Goal: Information Seeking & Learning: Learn about a topic

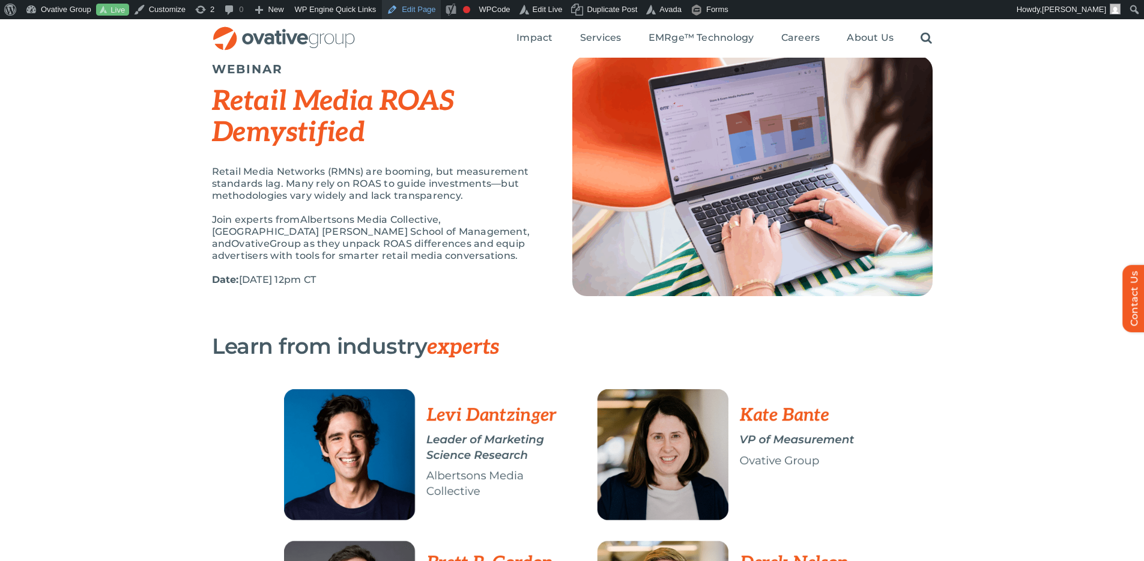
click at [424, 10] on link "Edit Page" at bounding box center [411, 9] width 58 height 19
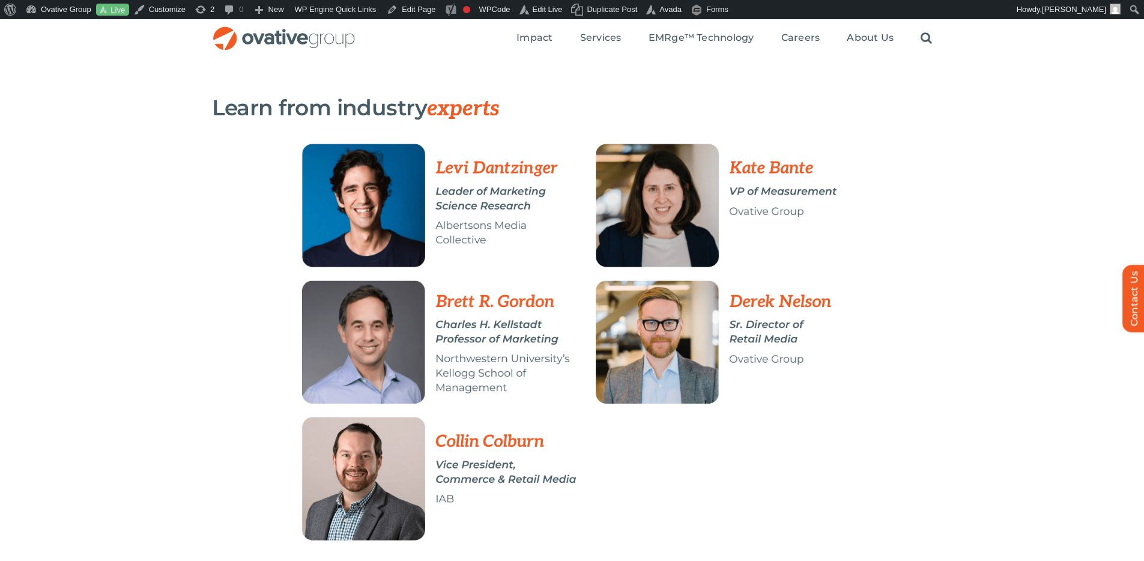
scroll to position [288, 0]
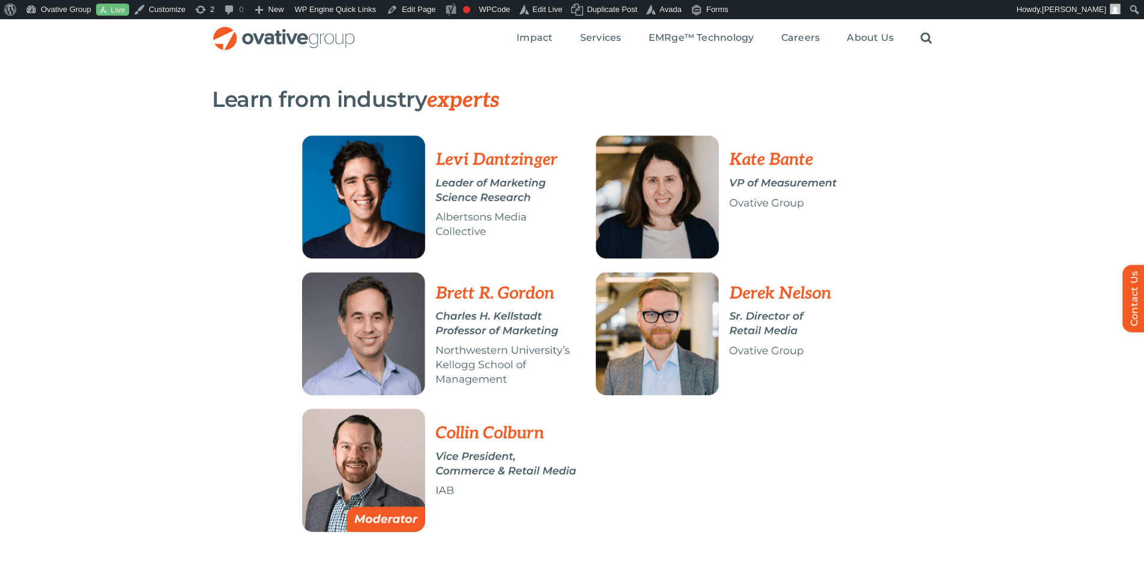
scroll to position [295, 0]
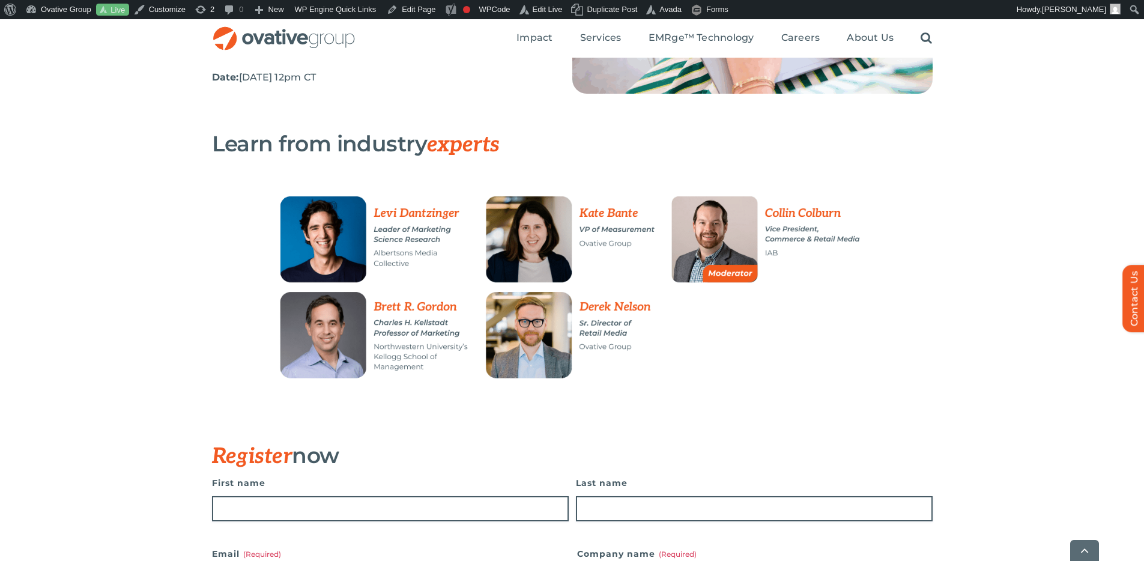
scroll to position [265, 0]
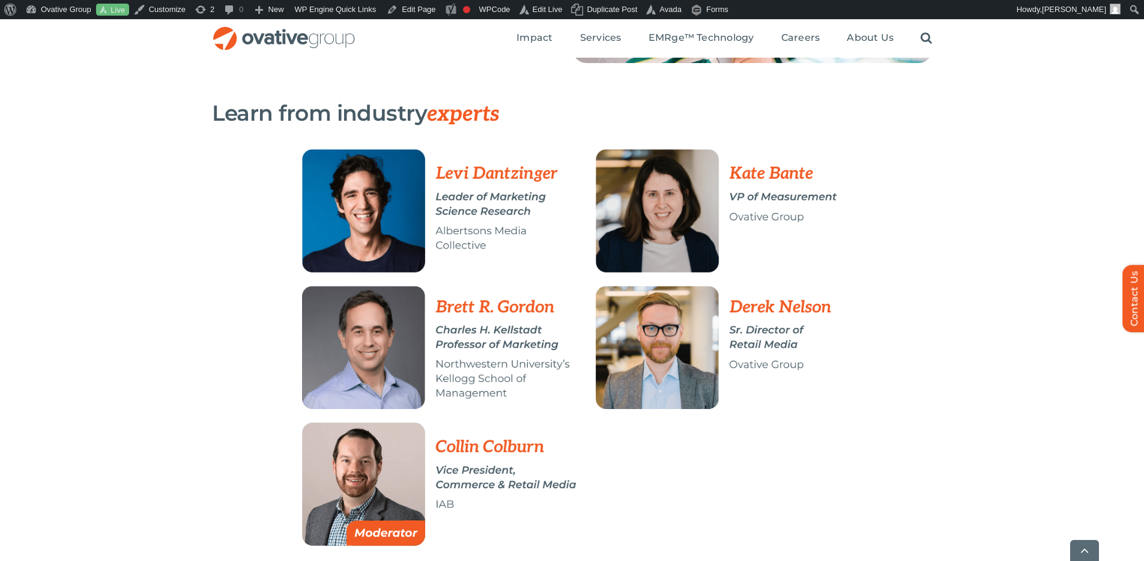
scroll to position [322, 0]
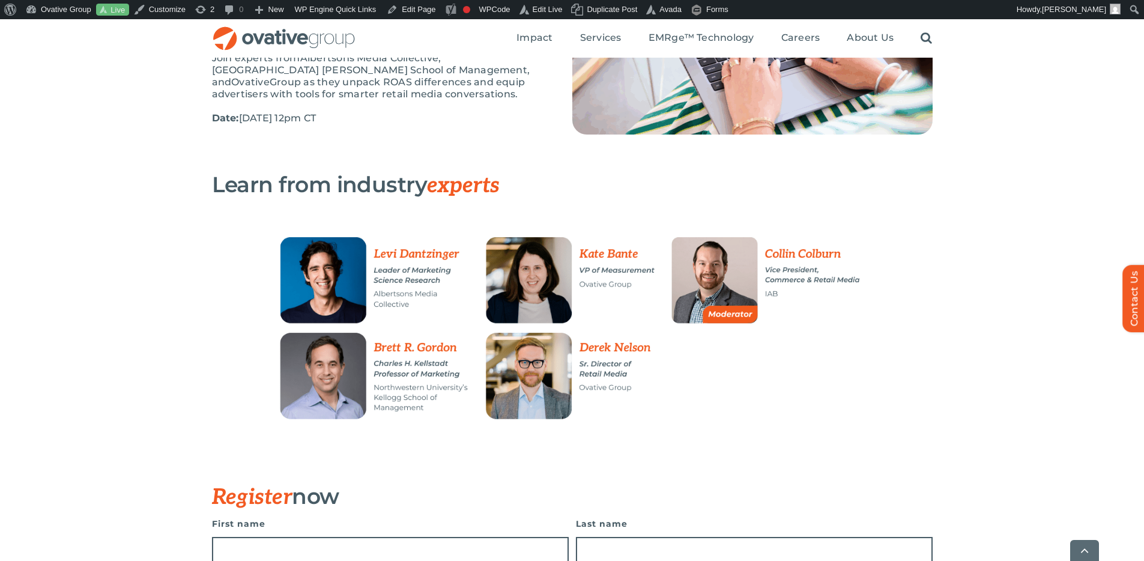
scroll to position [296, 0]
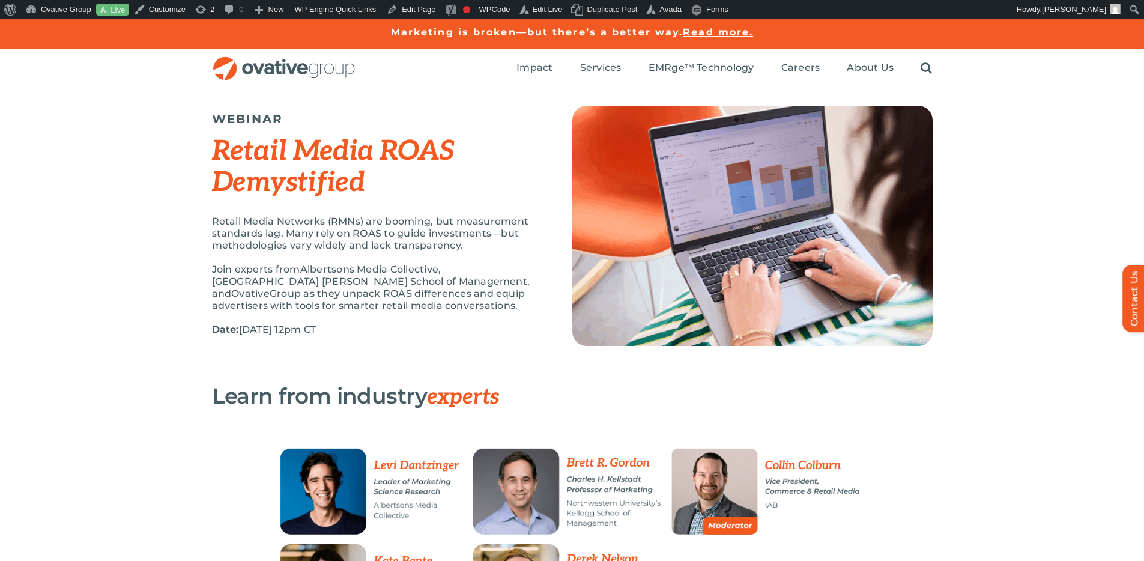
click at [966, 224] on div "WEBINAR Retail Media ROAS Demystified Retail Media Networks (RMNs) are booming,…" at bounding box center [572, 236] width 1144 height 296
click at [1030, 143] on div "WEBINAR Retail Media ROAS Demystified Retail Media Networks (RMNs) are booming,…" at bounding box center [572, 236] width 1144 height 296
click at [1058, 351] on div "WEBINAR Retail Media ROAS Demystified Retail Media Networks (RMNs) are booming,…" at bounding box center [572, 236] width 1144 height 296
click at [219, 175] on em "Retail Media ROAS Demystified" at bounding box center [333, 166] width 243 height 65
click at [313, 294] on span "Group as they unpack ROAS differences and equip advertisers with tools for smar…" at bounding box center [368, 299] width 313 height 23
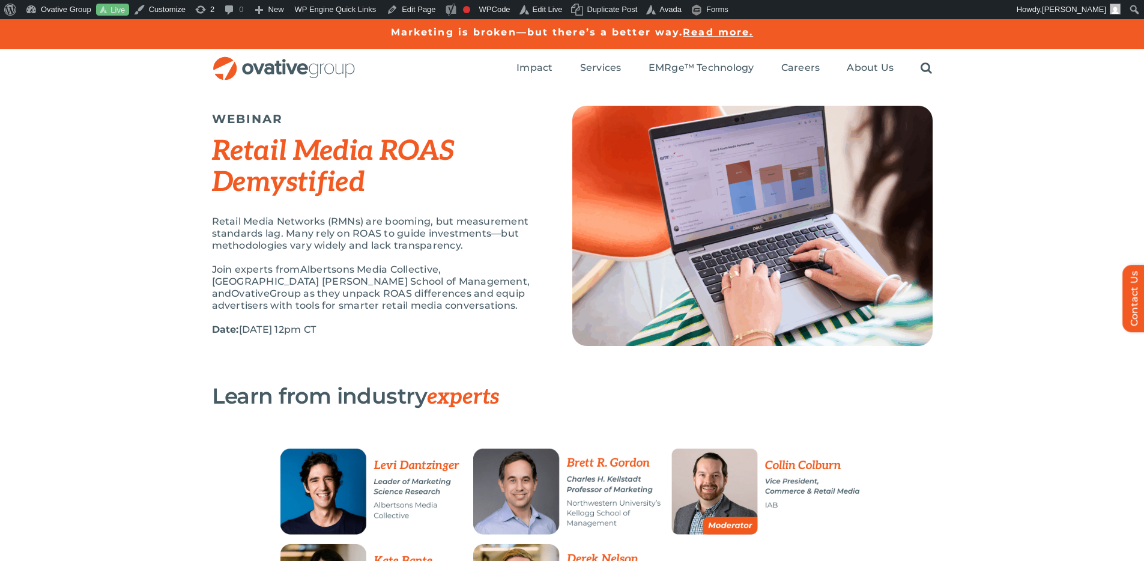
drag, startPoint x: 435, startPoint y: 302, endPoint x: 210, endPoint y: 271, distance: 226.7
click at [210, 271] on div "WEBINAR Retail Media ROAS Demystified Retail Media Networks (RMNs) are booming,…" at bounding box center [572, 236] width 1144 height 296
copy p "Join experts from Albertsons Media Collective, Northwestern University Kellogg …"
click at [504, 288] on span "Group as they unpack ROAS differences and equip advertisers with tools for smar…" at bounding box center [368, 299] width 313 height 23
click at [1059, 240] on div "WEBINAR Retail Media ROAS Demystified Retail Media Networks (RMNs) are booming,…" at bounding box center [572, 236] width 1144 height 296
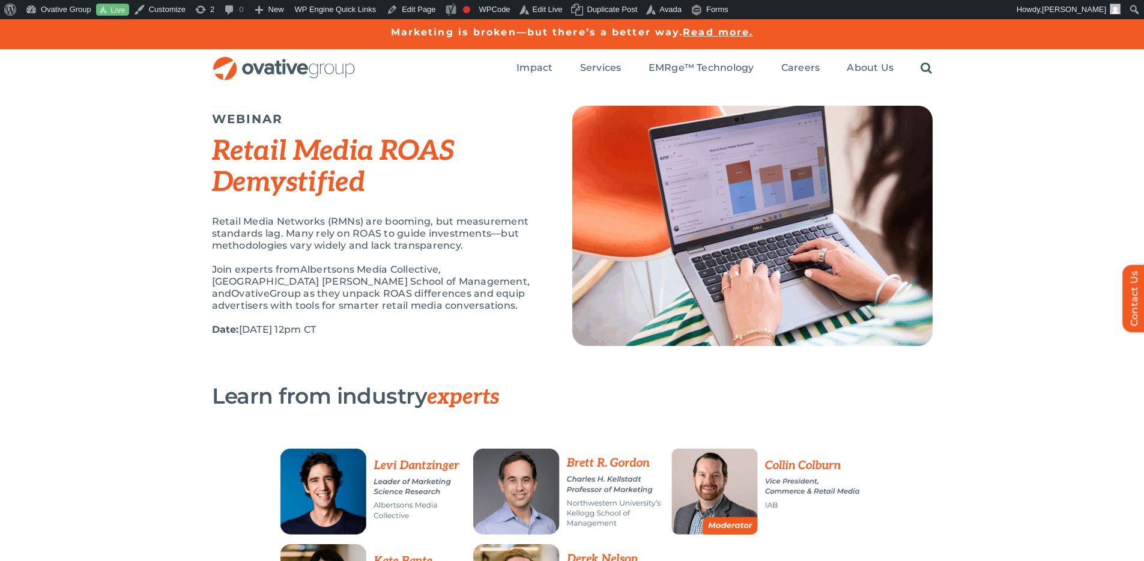
drag, startPoint x: 414, startPoint y: 301, endPoint x: 207, endPoint y: 268, distance: 209.7
click at [207, 268] on div "WEBINAR Retail Media ROAS Demystified Retail Media Networks (RMNs) are booming,…" at bounding box center [572, 236] width 1144 height 296
copy p "Join experts from Albertsons Media Collective, Northwestern University Kellogg …"
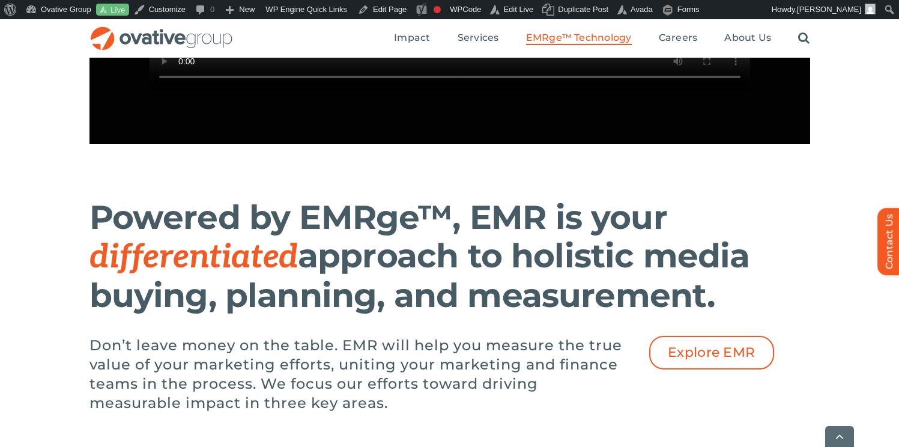
scroll to position [1578, 0]
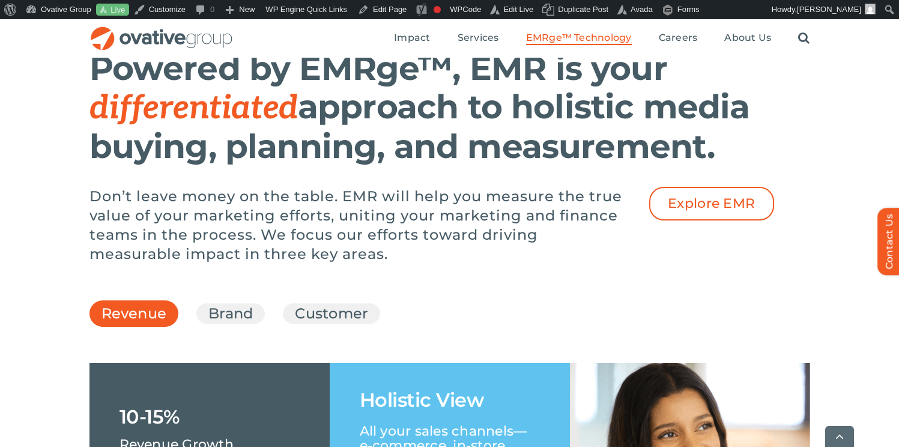
click at [722, 259] on div "Don’t leave money on the table. EMR will help you measure the true value of you…" at bounding box center [449, 231] width 720 height 89
click at [723, 211] on span "Explore EMR" at bounding box center [712, 204] width 88 height 16
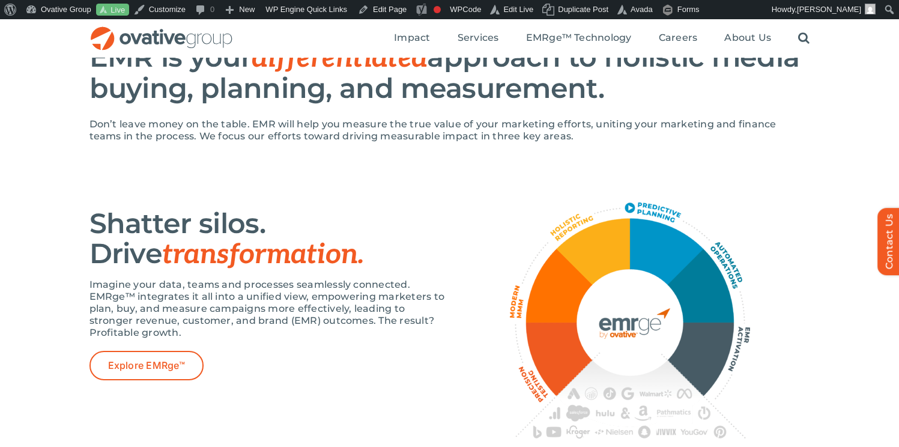
scroll to position [606, 0]
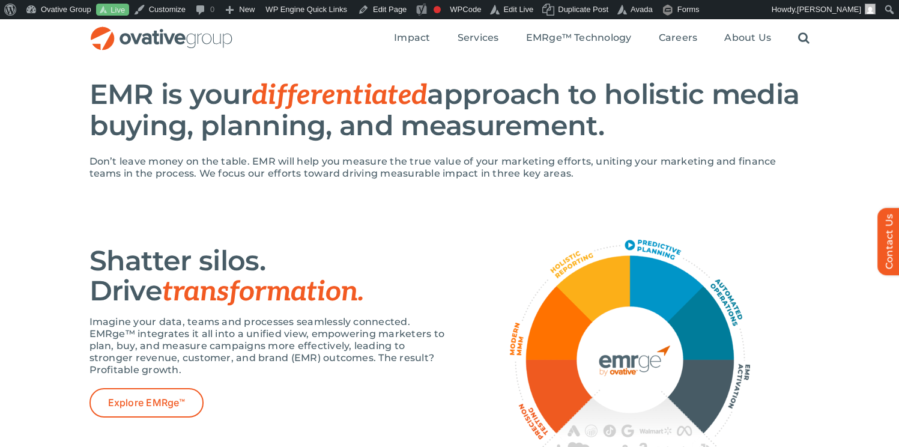
click at [678, 180] on p "Don’t leave money on the table. EMR will help you measure the true value of you…" at bounding box center [449, 167] width 720 height 24
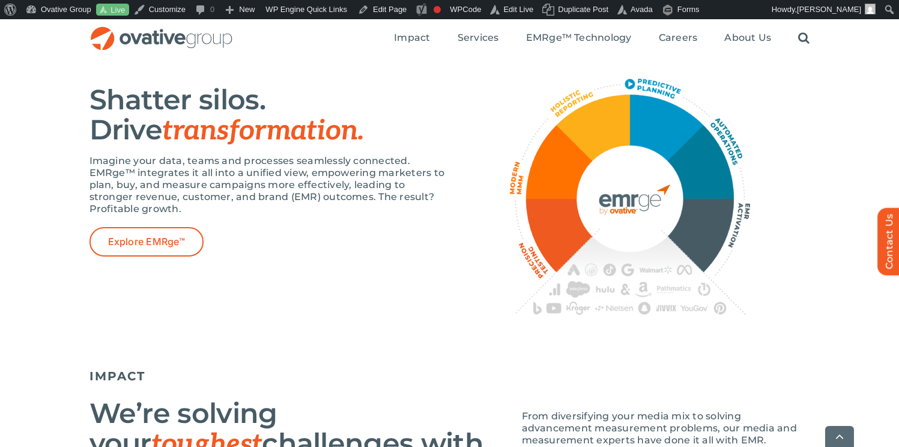
scroll to position [770, 0]
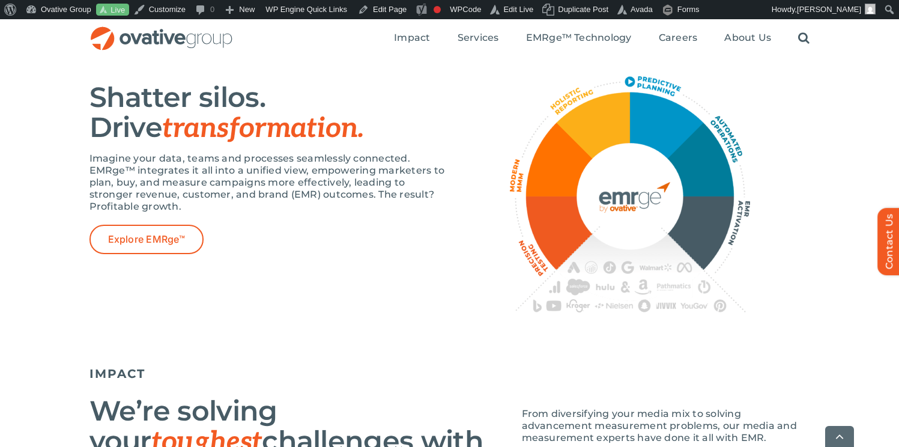
click at [474, 225] on div at bounding box center [630, 194] width 360 height 236
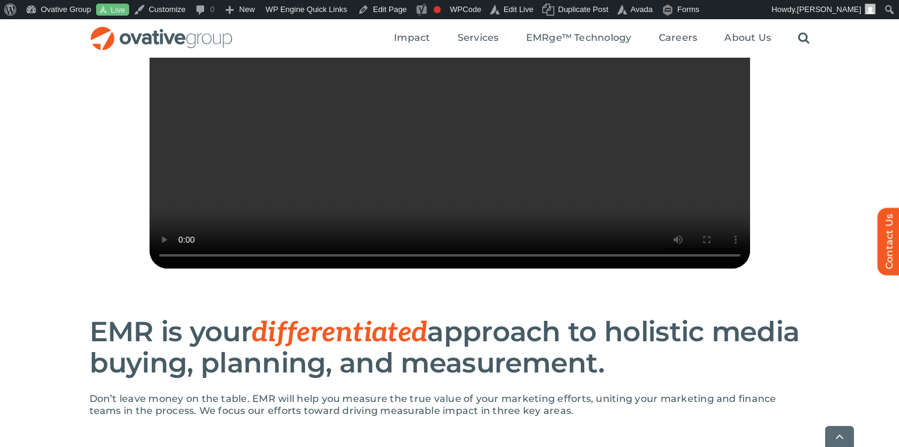
scroll to position [494, 0]
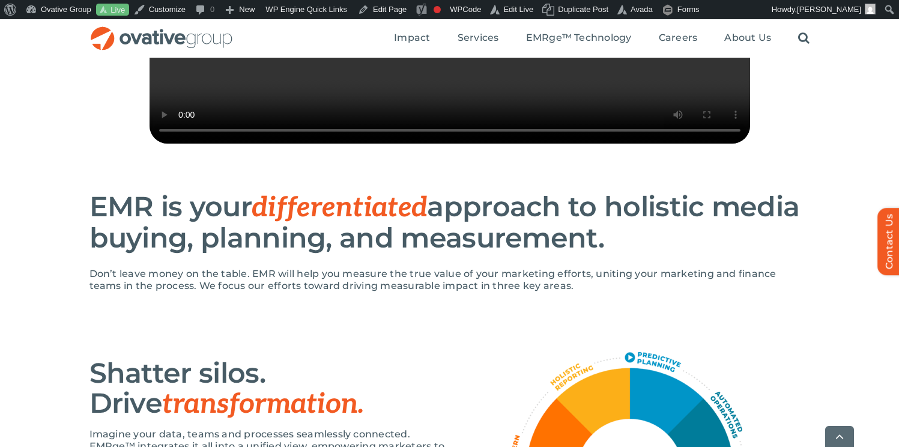
click at [594, 304] on div "Don’t leave money on the table. EMR will help you measure the true value of you…" at bounding box center [449, 286] width 720 height 36
click at [552, 42] on span "EMRge™ Technology" at bounding box center [579, 38] width 106 height 12
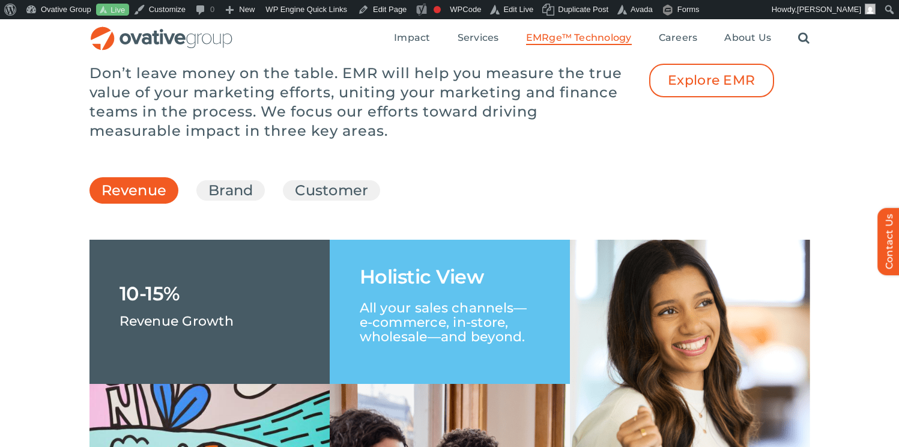
scroll to position [1700, 0]
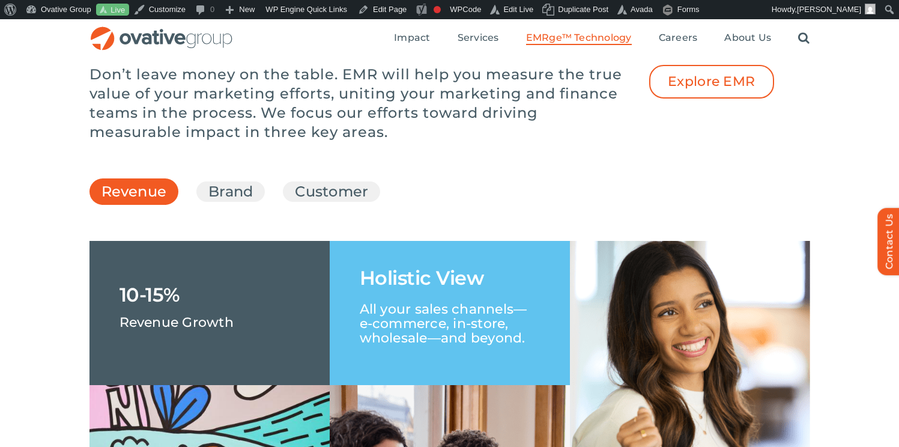
click at [402, 142] on p "Don’t leave money on the table. EMR will help you measure the true value of you…" at bounding box center [359, 103] width 540 height 77
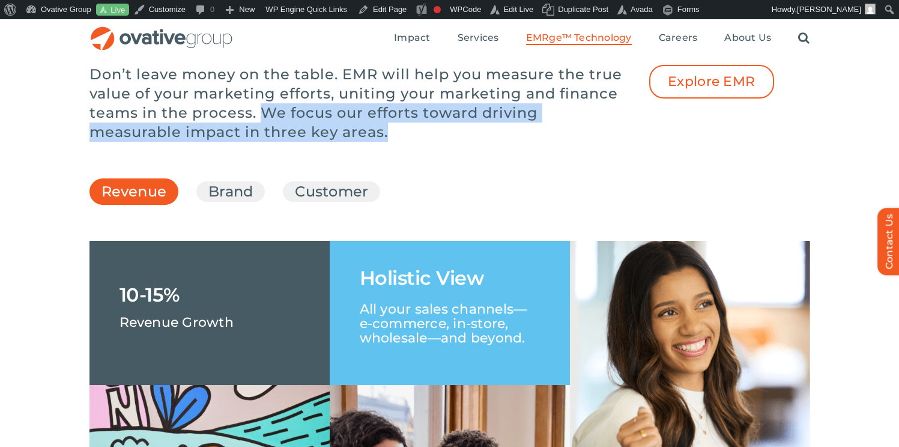
drag, startPoint x: 400, startPoint y: 168, endPoint x: 265, endPoint y: 150, distance: 136.3
click at [265, 142] on p "Don’t leave money on the table. EMR will help you measure the true value of you…" at bounding box center [359, 103] width 540 height 77
copy p "We focus our efforts toward driving measurable impact in three key areas."
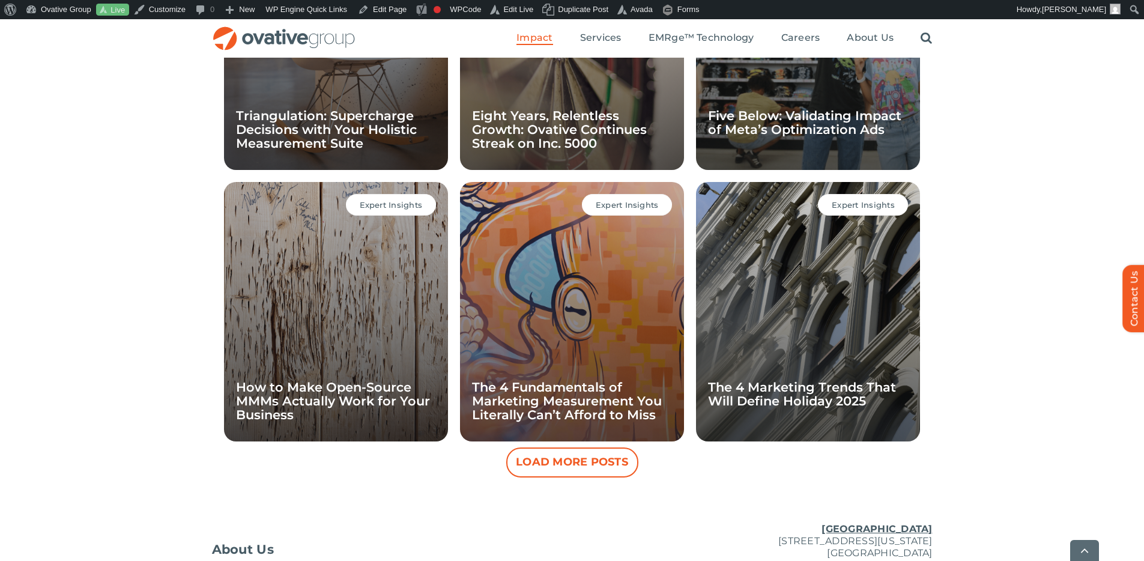
scroll to position [1036, 0]
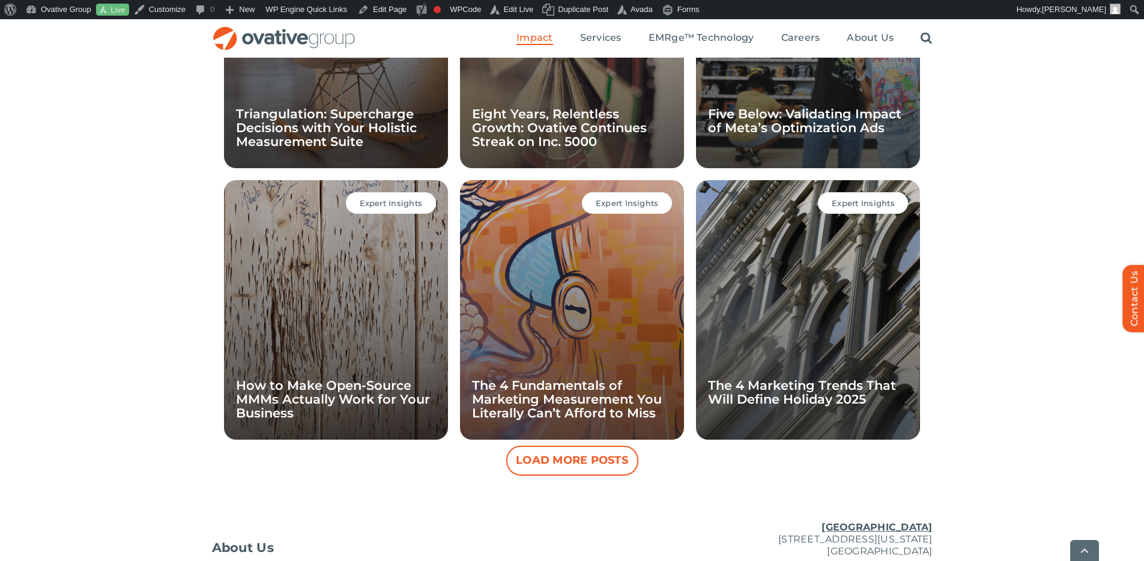
click at [590, 465] on button "Load More Posts" at bounding box center [572, 460] width 132 height 30
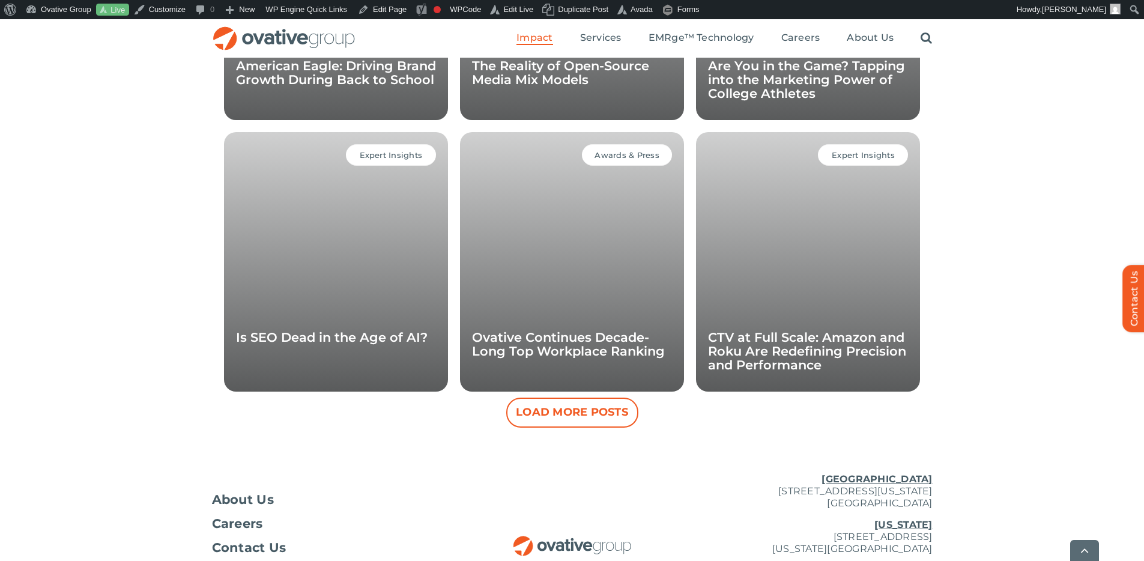
scroll to position [1739, 0]
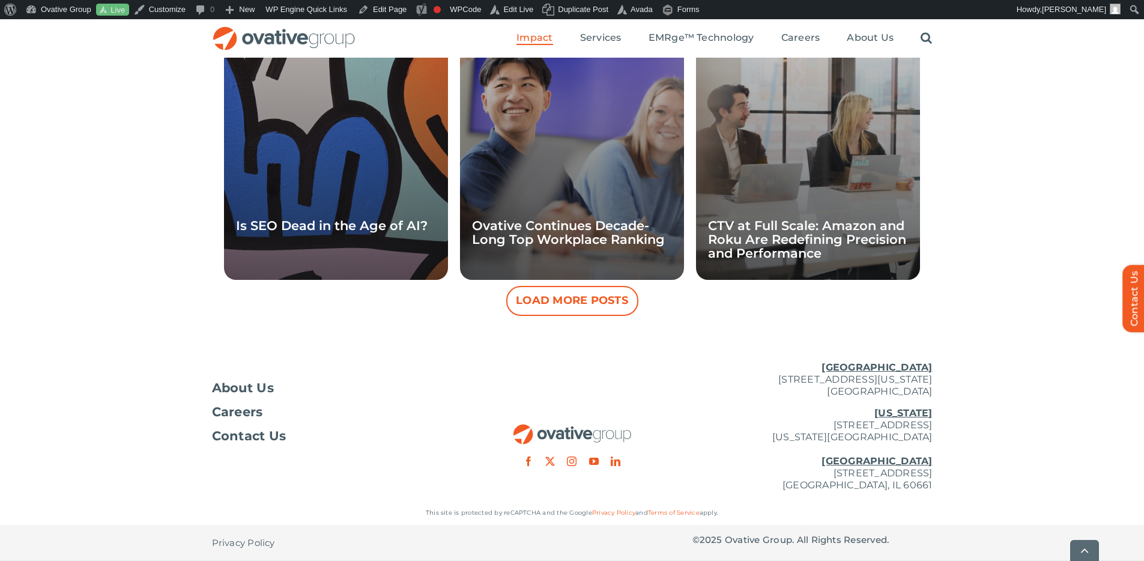
click at [614, 294] on button "Load More Posts" at bounding box center [572, 301] width 132 height 30
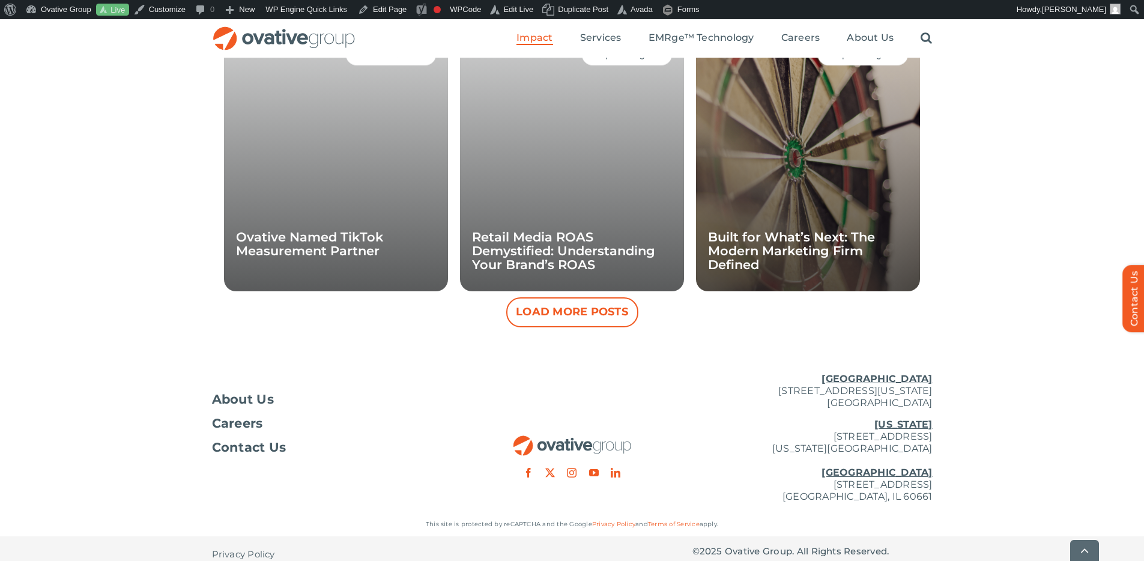
scroll to position [2281, 0]
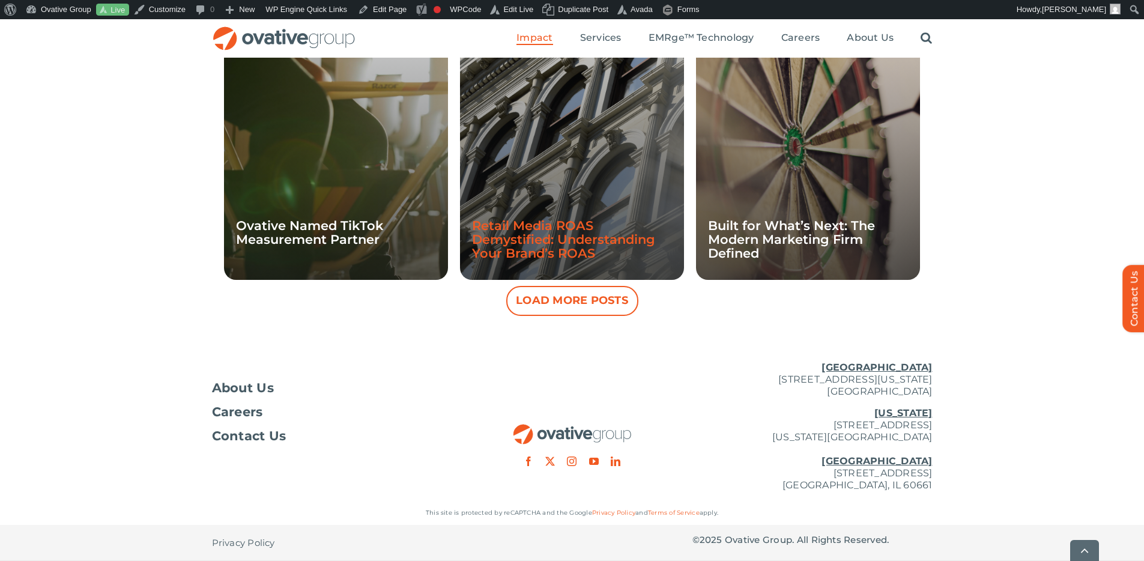
click at [579, 240] on link "Retail Media ROAS Demystified: Understanding Your Brand’s ROAS" at bounding box center [563, 239] width 183 height 43
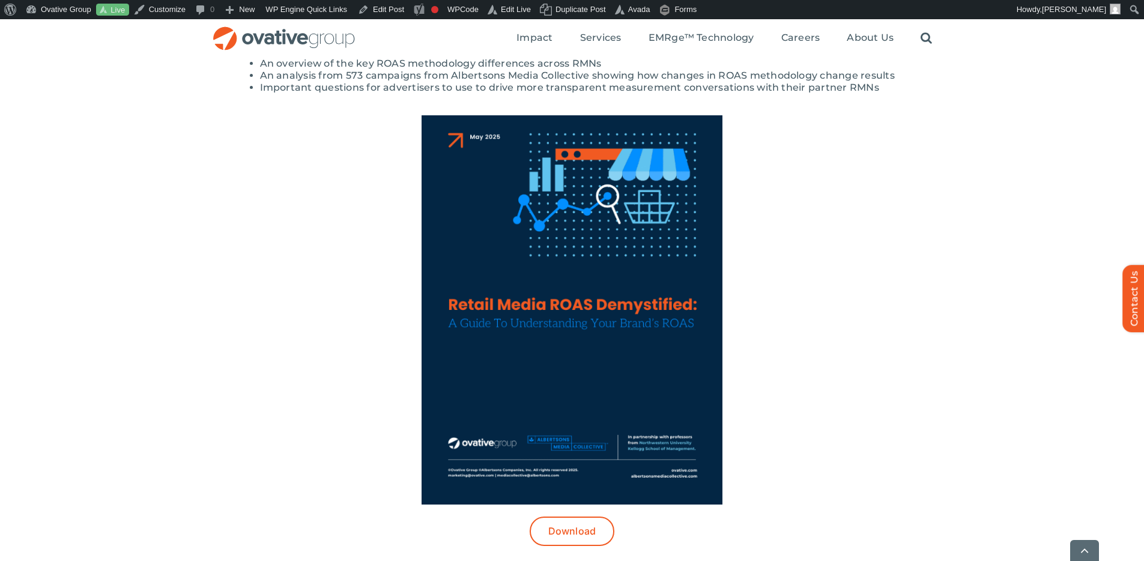
scroll to position [391, 0]
click at [662, 350] on img at bounding box center [571, 309] width 301 height 389
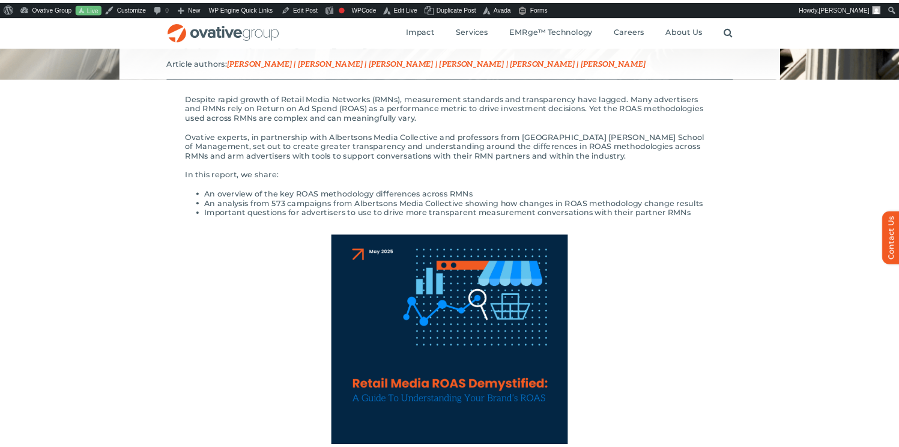
scroll to position [31, 0]
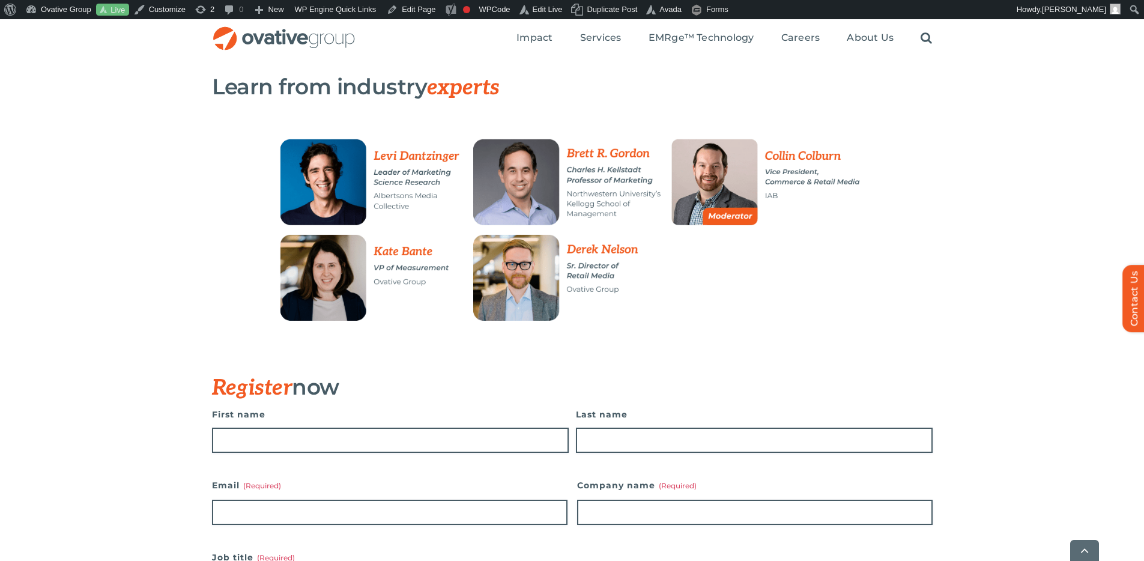
scroll to position [312, 0]
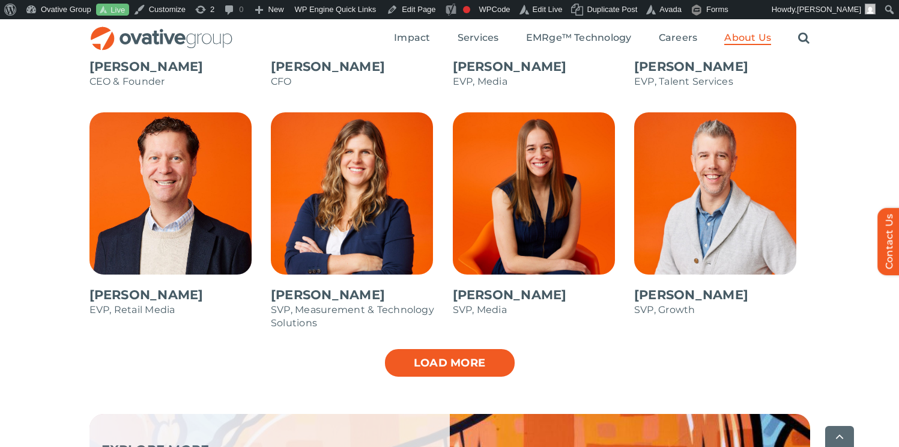
click at [446, 362] on link "Load more" at bounding box center [450, 363] width 132 height 30
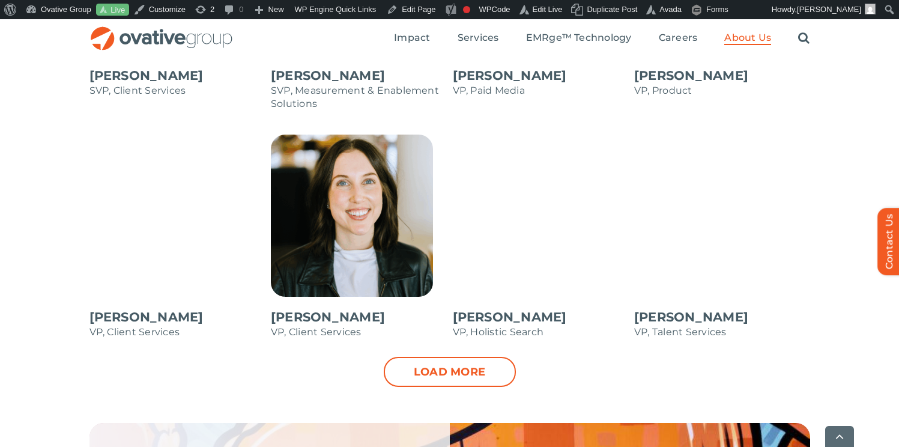
scroll to position [1696, 0]
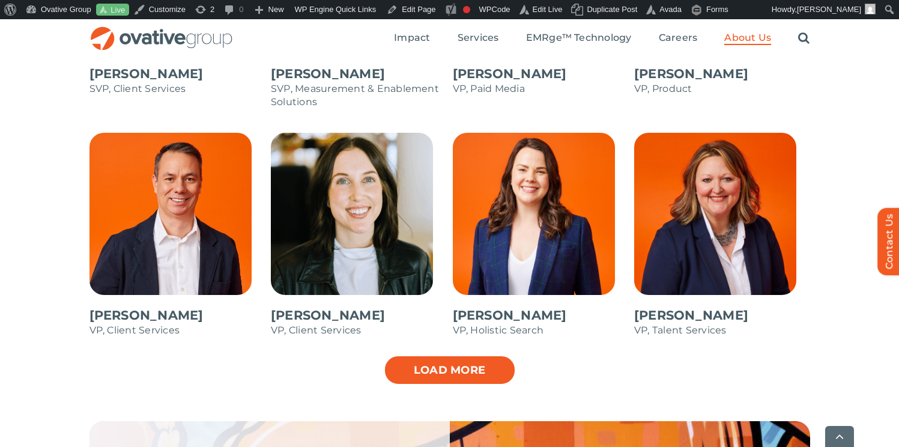
click at [497, 378] on link "Load more" at bounding box center [450, 370] width 132 height 30
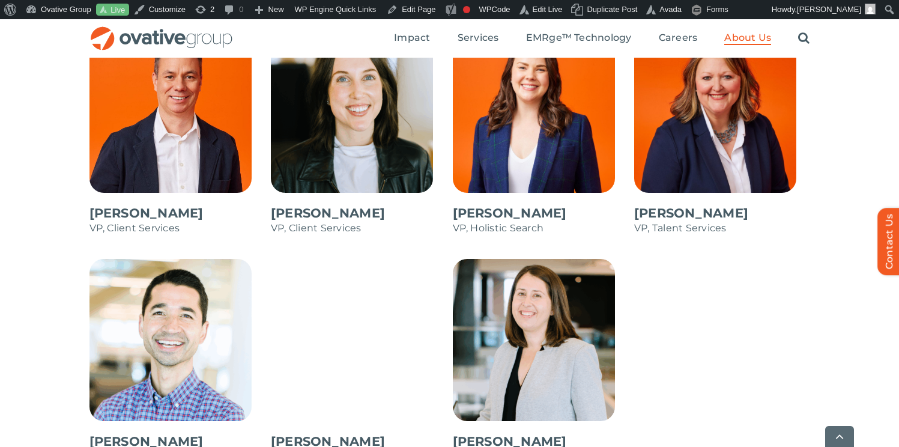
scroll to position [1974, 0]
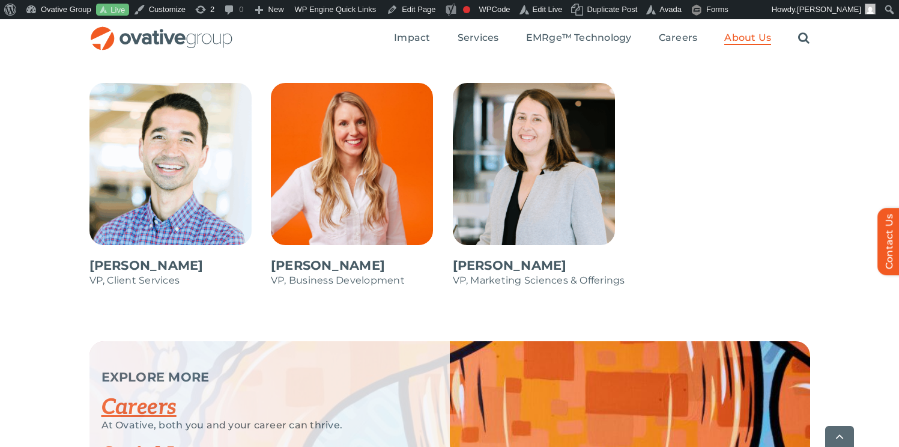
click at [560, 196] on span at bounding box center [541, 191] width 176 height 216
